Goal: Transaction & Acquisition: Purchase product/service

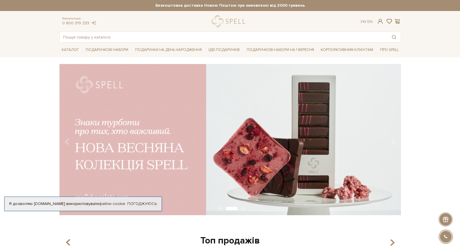
click at [292, 48] on link "Подарункові набори на 1 Вересня" at bounding box center [281, 50] width 72 height 10
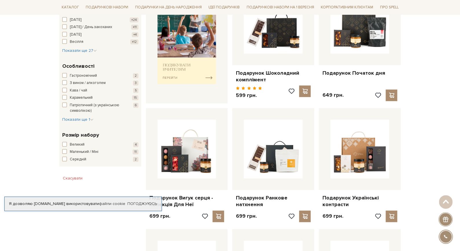
scroll to position [290, 0]
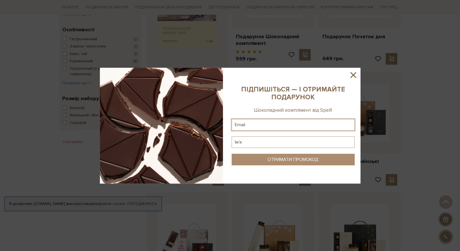
click at [266, 126] on input "text" at bounding box center [293, 125] width 123 height 12
click at [263, 123] on input "text" at bounding box center [293, 125] width 123 height 12
type input "supermamaartema@ukr.net"
click at [254, 143] on input "text" at bounding box center [293, 142] width 123 height 12
type input "Наталія"
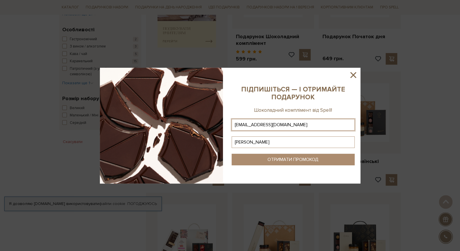
click at [278, 161] on div "ОТРИМАТИ ПРОМОКОД" at bounding box center [293, 160] width 51 height 6
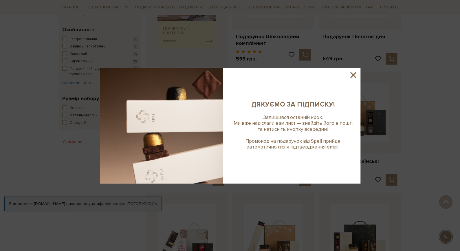
click at [354, 74] on icon at bounding box center [354, 75] width 6 height 6
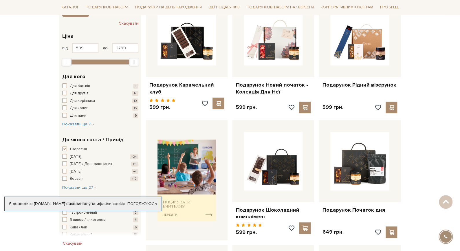
scroll to position [116, 0]
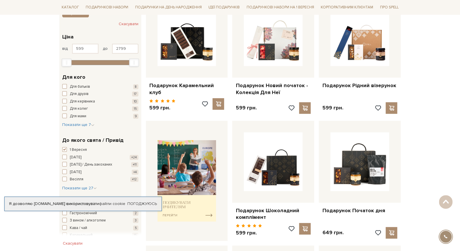
click at [255, 90] on link "Подарунок Новий початок - Колекція Для Неї" at bounding box center [273, 89] width 75 height 14
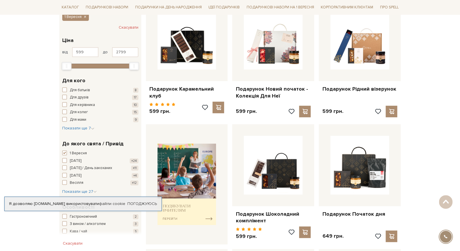
scroll to position [170, 0]
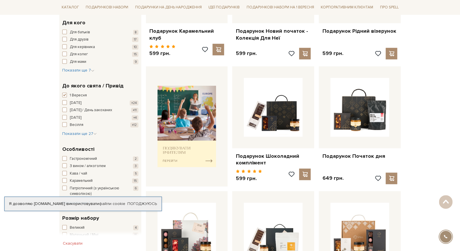
click at [357, 153] on link "Подарунок Початок дня" at bounding box center [360, 156] width 75 height 7
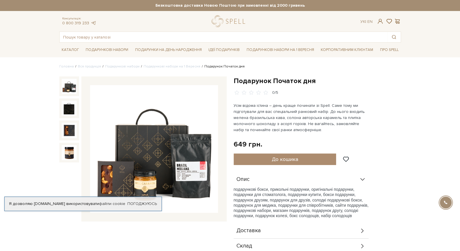
click at [262, 152] on div "Подарунок Початок дня 0/5 649 грн. Оплата частинами: До кошика" at bounding box center [317, 180] width 167 height 209
click at [269, 156] on button "До кошика" at bounding box center [285, 160] width 103 height 12
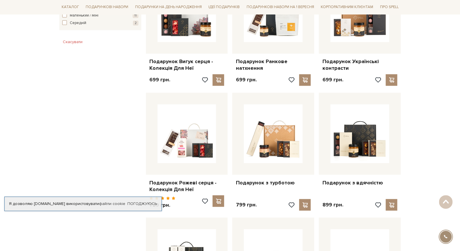
scroll to position [402, 0]
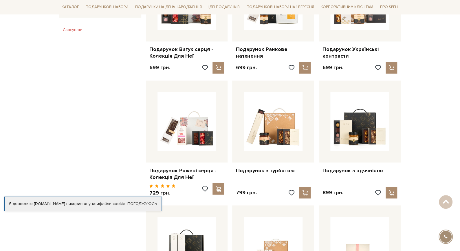
click at [185, 134] on img at bounding box center [187, 121] width 59 height 59
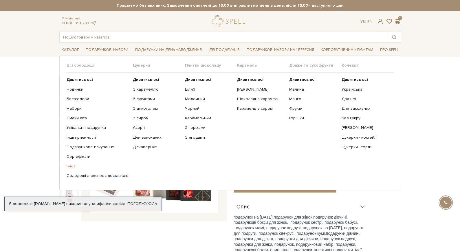
click at [71, 165] on link "SALE" at bounding box center [98, 166] width 62 height 5
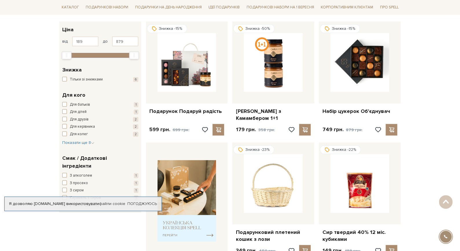
scroll to position [87, 0]
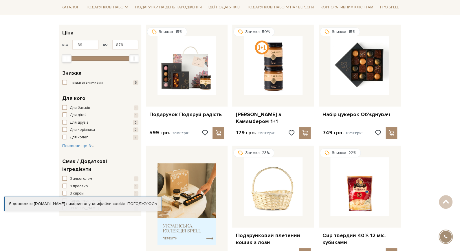
click at [187, 75] on img at bounding box center [187, 65] width 59 height 59
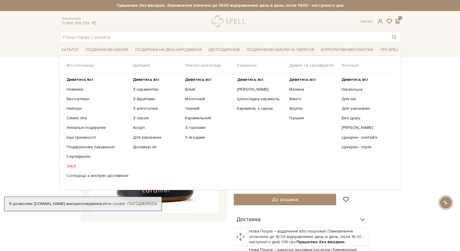
click at [189, 108] on link "Чорний" at bounding box center [209, 108] width 48 height 5
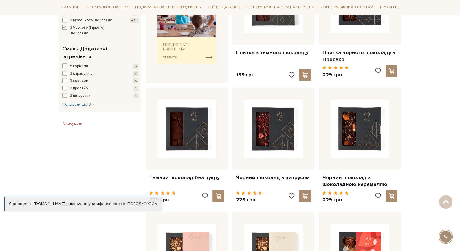
scroll to position [290, 0]
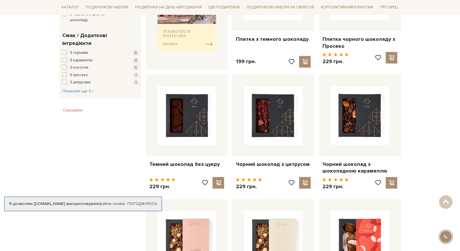
click at [191, 163] on link "Темний шоколад без цукру" at bounding box center [187, 164] width 75 height 7
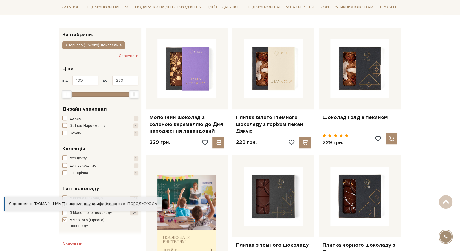
scroll to position [116, 0]
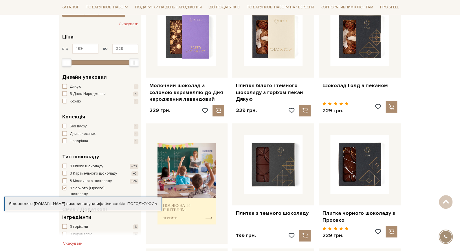
click at [270, 212] on link "Плитка з темного шоколаду" at bounding box center [273, 213] width 75 height 7
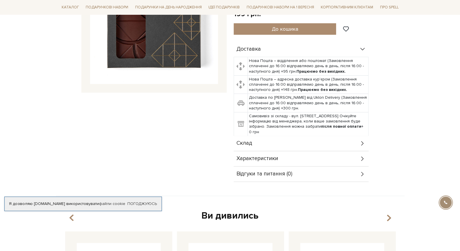
scroll to position [51, 0]
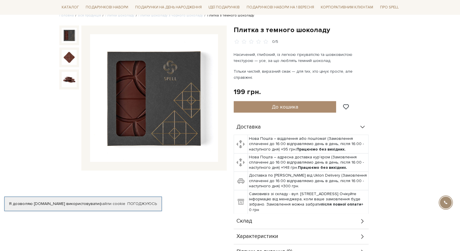
click at [314, 214] on div "Склад" at bounding box center [301, 221] width 135 height 15
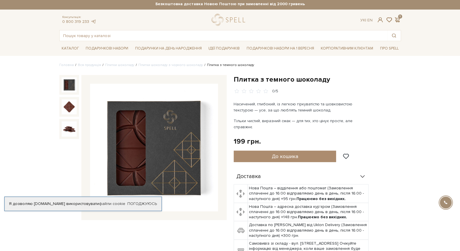
scroll to position [0, 0]
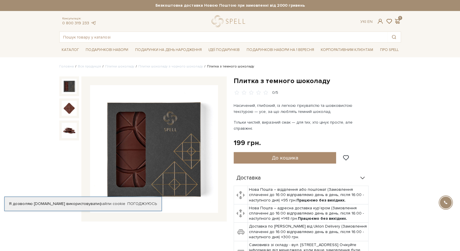
click at [236, 23] on link "logo" at bounding box center [230, 21] width 36 height 12
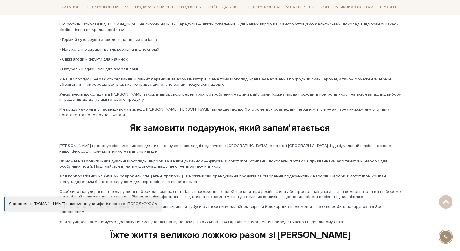
scroll to position [927, 0]
